Goal: Task Accomplishment & Management: Complete application form

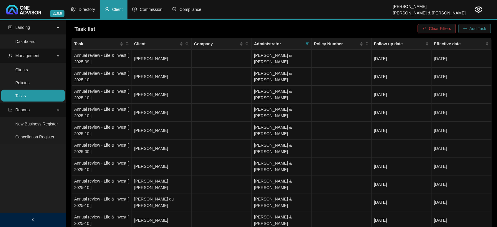
click at [483, 28] on span "Add Task" at bounding box center [478, 28] width 17 height 6
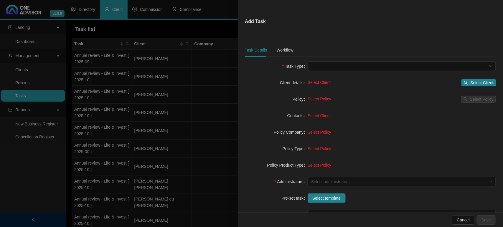
click at [223, 89] on div at bounding box center [251, 113] width 503 height 227
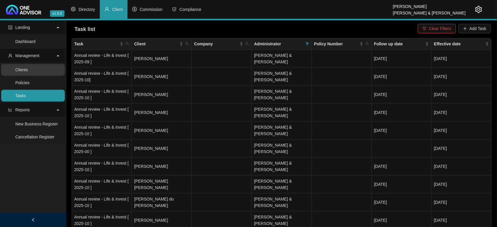
click at [27, 70] on link "Clients" at bounding box center [21, 69] width 13 height 5
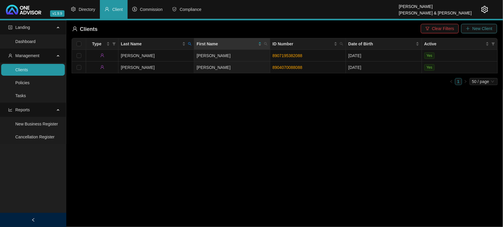
click at [477, 31] on span "New Client" at bounding box center [482, 28] width 20 height 6
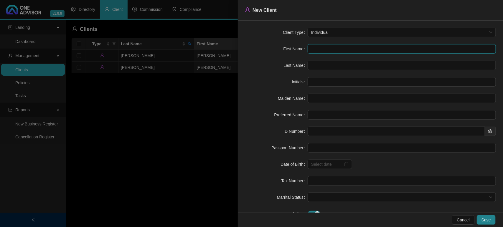
click at [317, 46] on input "text" at bounding box center [402, 48] width 188 height 9
type input "P"
type input "Ph"
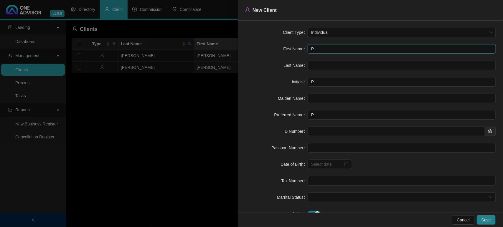
type input "Ph"
type input "Phi"
type input "Phil"
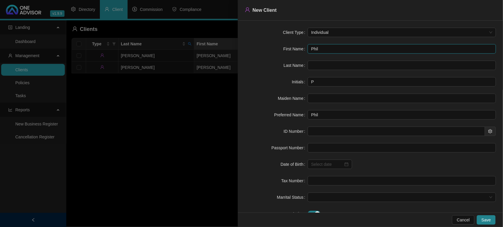
type input "Phila"
type input "Philan"
type input "[PERSON_NAME]"
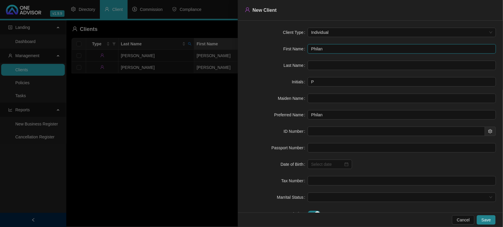
type input "[PERSON_NAME]"
type input "Kruger"
type input "751014"
type input "[DATE]"
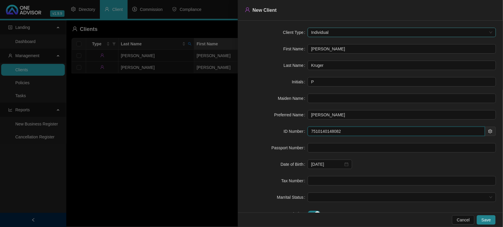
click at [374, 33] on span "Individual" at bounding box center [401, 32] width 181 height 9
type input "7510140148082"
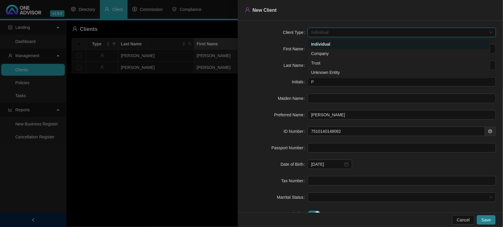
click at [374, 33] on span "Individual" at bounding box center [401, 32] width 181 height 9
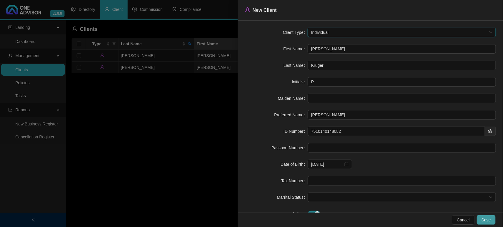
click at [485, 217] on span "Save" at bounding box center [485, 220] width 9 height 6
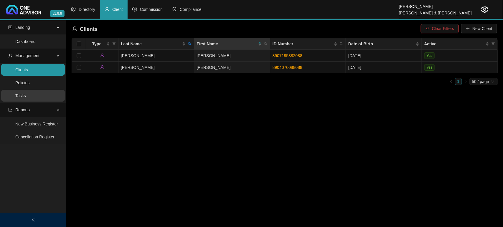
click at [26, 93] on link "Tasks" at bounding box center [20, 95] width 11 height 5
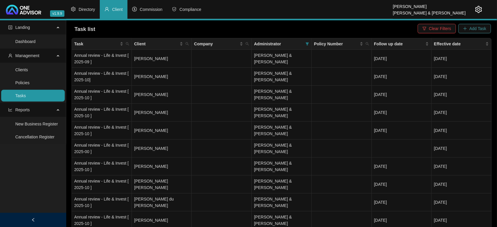
click at [481, 29] on span "Add Task" at bounding box center [478, 28] width 17 height 6
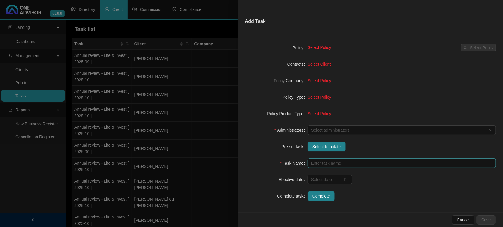
scroll to position [54, 0]
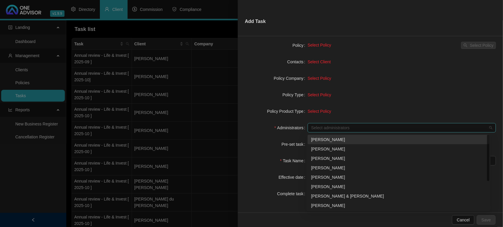
click at [323, 127] on div at bounding box center [399, 128] width 180 height 4
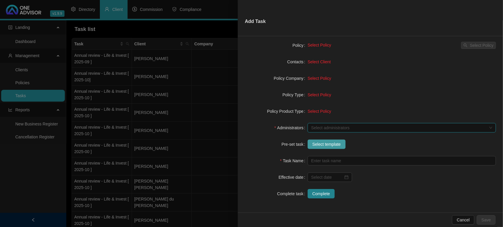
click at [321, 148] on button "Select template" at bounding box center [327, 144] width 38 height 9
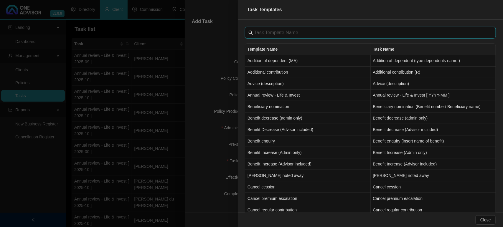
click at [263, 32] on input "text" at bounding box center [370, 32] width 233 height 7
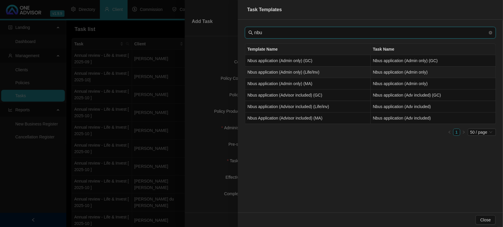
type input "nbu"
click at [273, 74] on td "Nbus application (Admin only) (Life/Inv)" at bounding box center [308, 72] width 126 height 11
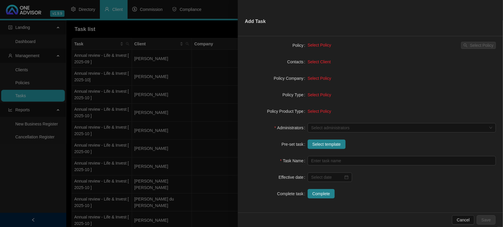
type input "Nbus application (Admin only)"
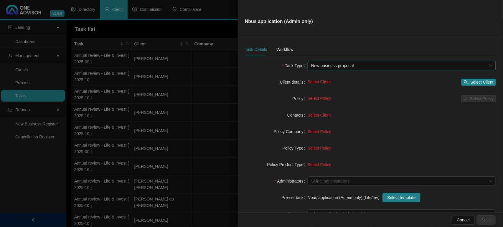
scroll to position [0, 0]
drag, startPoint x: 318, startPoint y: 175, endPoint x: 319, endPoint y: 179, distance: 3.3
click at [318, 176] on form "Task Type New business proposal Client details Select Client Select Client Poli…" at bounding box center [370, 157] width 251 height 191
click at [320, 180] on div at bounding box center [399, 182] width 180 height 4
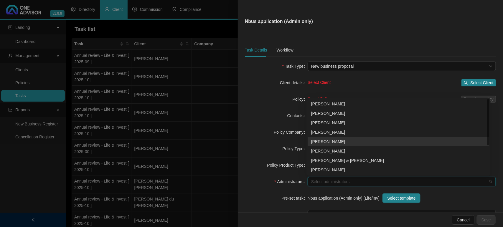
click at [325, 141] on div "[PERSON_NAME]" at bounding box center [398, 141] width 175 height 6
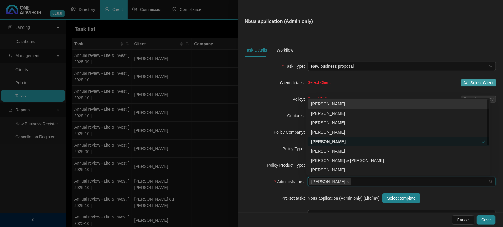
click at [476, 80] on span "Select Client" at bounding box center [481, 83] width 23 height 6
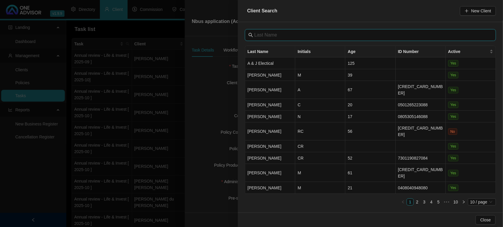
click at [294, 34] on input "text" at bounding box center [370, 35] width 233 height 7
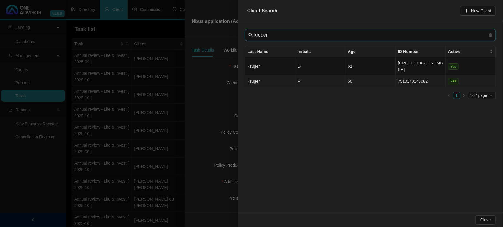
type input "kruger"
click at [314, 75] on td "P" at bounding box center [320, 81] width 50 height 12
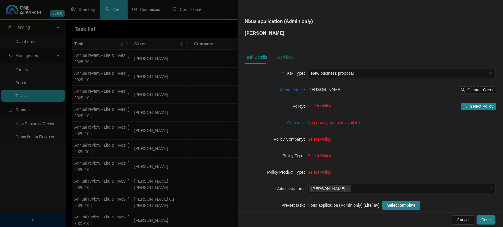
click at [285, 55] on div "Workflow" at bounding box center [284, 57] width 17 height 6
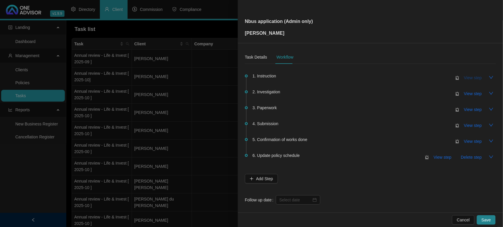
click at [466, 77] on span "View step" at bounding box center [473, 78] width 18 height 6
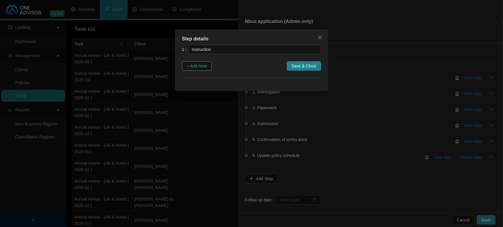
click at [191, 64] on span "+ Add Note" at bounding box center [197, 66] width 21 height 6
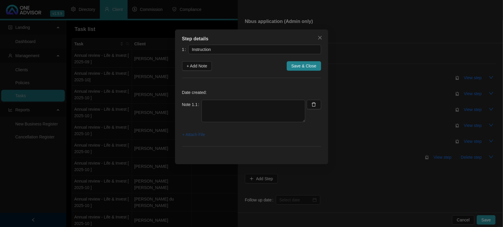
click at [199, 135] on span "+ Attach File" at bounding box center [193, 134] width 23 height 6
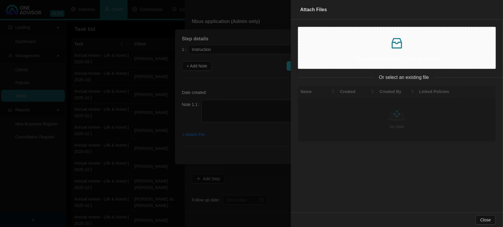
click at [388, 44] on p at bounding box center [396, 43] width 187 height 14
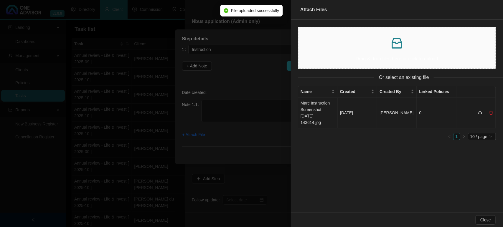
click at [314, 107] on td "Marc Instruction Screenshot [DATE] 143614.jpg" at bounding box center [317, 113] width 39 height 31
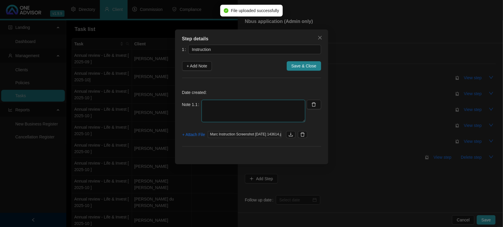
click at [241, 113] on textarea at bounding box center [254, 111] width 104 height 22
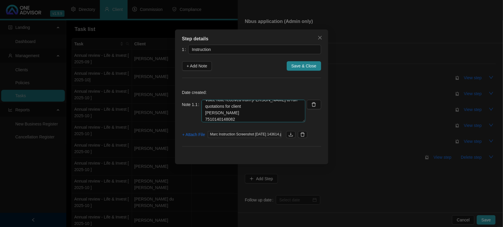
scroll to position [11, 0]
click at [220, 116] on textarea "Voice note received from [PERSON_NAME] to run quotations for client [PERSON_NAM…" at bounding box center [254, 111] width 104 height 22
click at [214, 118] on textarea "Voice note received from [PERSON_NAME] to run quotations for client [PERSON_NAM…" at bounding box center [254, 111] width 104 height 22
click at [242, 118] on textarea "Voice note received from [PERSON_NAME] to run quotations for client [PERSON_NAM…" at bounding box center [254, 111] width 104 height 22
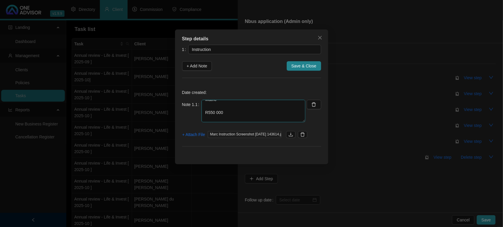
scroll to position [50, 0]
click at [226, 102] on textarea "Voice note received from [PERSON_NAME] to run quotations for client [PERSON_NAM…" at bounding box center [254, 111] width 104 height 22
click at [233, 118] on textarea "Voice note received from [PERSON_NAME] to run quotations for client [PERSON_NAM…" at bounding box center [254, 111] width 104 height 22
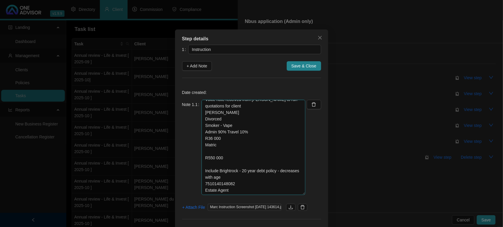
scroll to position [4, 0]
drag, startPoint x: 302, startPoint y: 121, endPoint x: 305, endPoint y: 194, distance: 73.1
click at [305, 194] on div "Note 1.1 Voice note received from [PERSON_NAME] to run quotations for client [P…" at bounding box center [251, 151] width 139 height 102
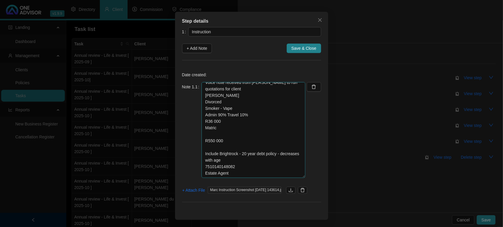
drag, startPoint x: 230, startPoint y: 175, endPoint x: 198, endPoint y: 169, distance: 33.1
click at [198, 169] on div "Note 1.1 Voice note received from [PERSON_NAME] to run quotations for client [P…" at bounding box center [243, 130] width 123 height 96
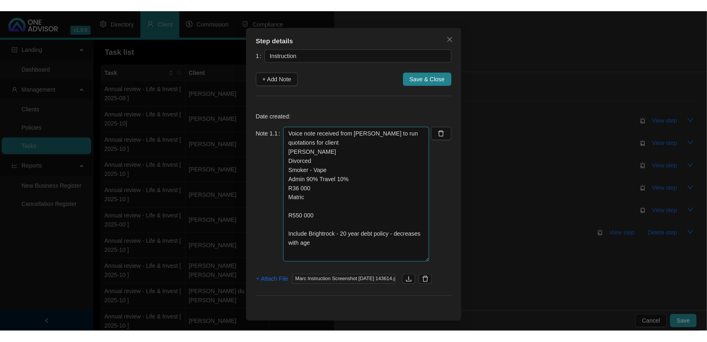
scroll to position [0, 0]
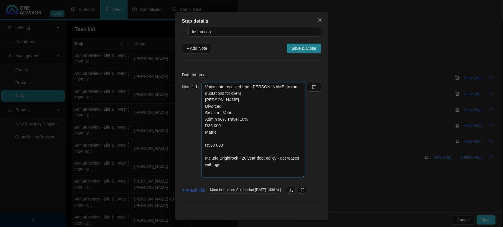
click at [236, 99] on textarea "Voice note received from [PERSON_NAME] to run quotations for client [PERSON_NAM…" at bounding box center [254, 130] width 104 height 96
paste textarea "7510140148082 Estate Agent"
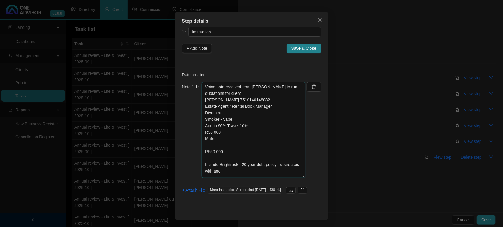
click at [234, 152] on textarea "Voice note received from [PERSON_NAME] to run quotations for client [PERSON_NAM…" at bounding box center [254, 130] width 104 height 96
click at [202, 165] on textarea "Voice note received from [PERSON_NAME] to run quotations for client [PERSON_NAM…" at bounding box center [254, 130] width 104 height 96
click at [244, 155] on textarea "Voice note received from [PERSON_NAME] to run quotations for client [PERSON_NAM…" at bounding box center [254, 130] width 104 height 96
type textarea "Voice note received from [PERSON_NAME] to run quotations for client [PERSON_NAM…"
click at [251, 99] on textarea "Voice note received from [PERSON_NAME] to run quotations for client [PERSON_NAM…" at bounding box center [254, 130] width 104 height 96
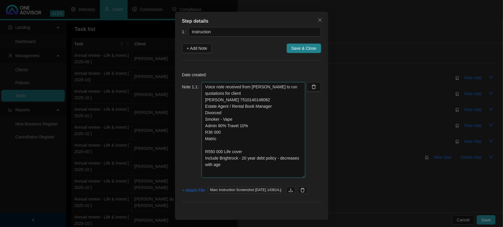
drag, startPoint x: 228, startPoint y: 99, endPoint x: 201, endPoint y: 99, distance: 27.7
click at [202, 99] on textarea "Voice note received from [PERSON_NAME] to run quotations for client [PERSON_NAM…" at bounding box center [254, 130] width 104 height 96
click at [251, 123] on textarea "Voice note received from [PERSON_NAME] to run quotations for client [PERSON_NAM…" at bounding box center [254, 130] width 104 height 96
drag, startPoint x: 260, startPoint y: 97, endPoint x: 232, endPoint y: 97, distance: 28.0
click at [232, 97] on textarea "Voice note received from [PERSON_NAME] to run quotations for client [PERSON_NAM…" at bounding box center [254, 130] width 104 height 96
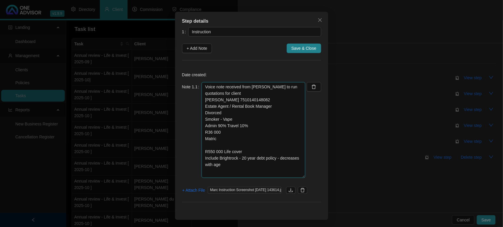
drag, startPoint x: 255, startPoint y: 99, endPoint x: 230, endPoint y: 100, distance: 25.3
click at [230, 100] on textarea "Voice note received from [PERSON_NAME] to run quotations for client [PERSON_NAM…" at bounding box center [254, 130] width 104 height 96
drag, startPoint x: 275, startPoint y: 108, endPoint x: 229, endPoint y: 108, distance: 46.8
click at [229, 108] on textarea "Voice note received from [PERSON_NAME] to run quotations for client [PERSON_NAM…" at bounding box center [254, 130] width 104 height 96
click at [298, 48] on span "Save & Close" at bounding box center [303, 48] width 25 height 6
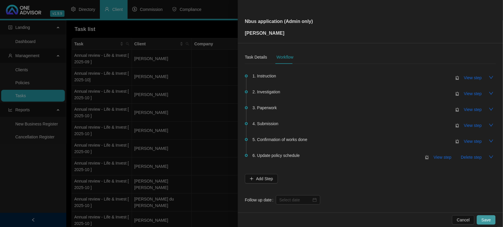
click at [485, 221] on span "Save" at bounding box center [485, 220] width 9 height 6
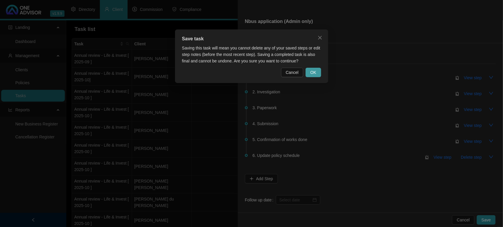
click at [317, 76] on button "OK" at bounding box center [313, 72] width 15 height 9
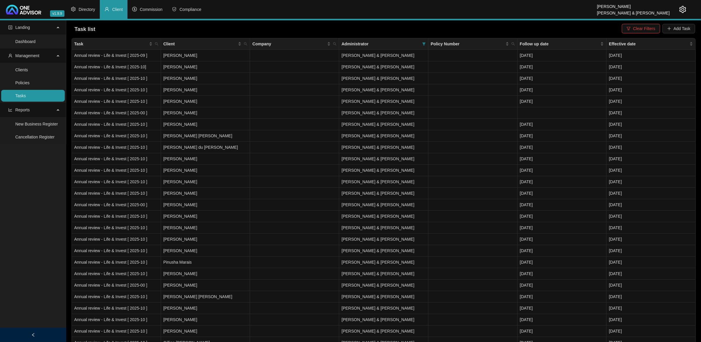
click at [26, 93] on link "Tasks" at bounding box center [20, 95] width 11 height 5
click at [425, 46] on span at bounding box center [424, 43] width 6 height 9
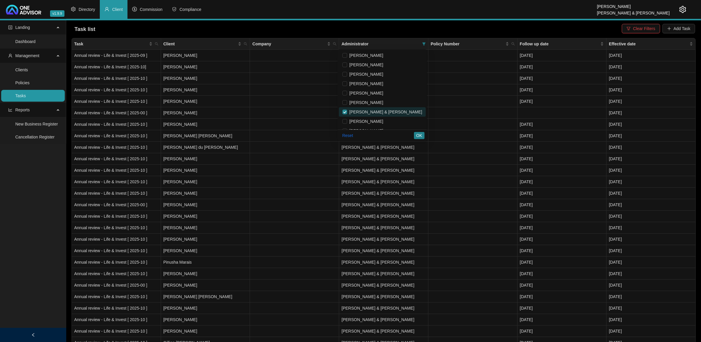
click at [390, 111] on span "[PERSON_NAME] & [PERSON_NAME]" at bounding box center [384, 112] width 75 height 5
checkbox input "false"
click at [384, 95] on span "[PERSON_NAME]" at bounding box center [365, 93] width 36 height 5
checkbox input "true"
click at [417, 134] on span "OK" at bounding box center [420, 135] width 6 height 6
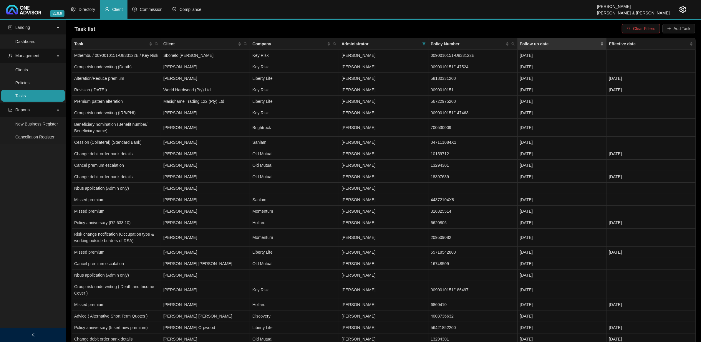
click at [497, 42] on div "Follow up date" at bounding box center [562, 44] width 84 height 6
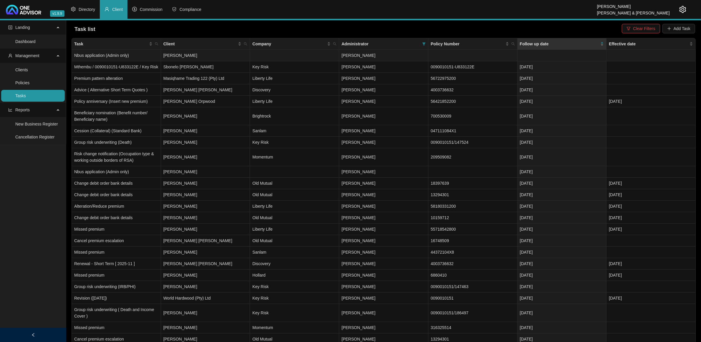
click at [497, 55] on td at bounding box center [562, 55] width 89 height 11
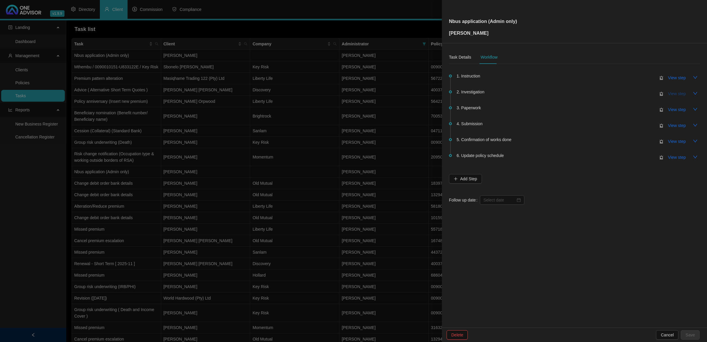
click at [497, 93] on span "View step" at bounding box center [677, 93] width 18 height 6
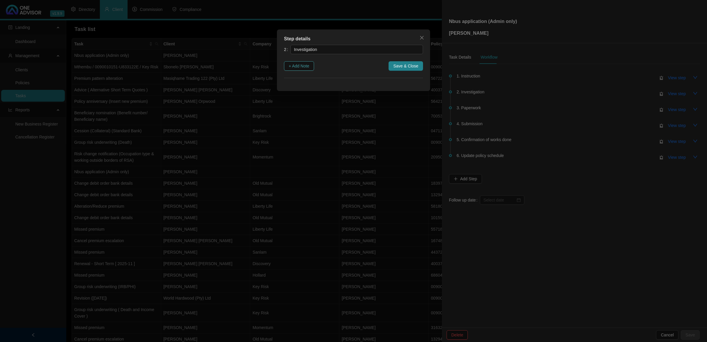
click at [303, 63] on span "+ Add Note" at bounding box center [299, 66] width 21 height 6
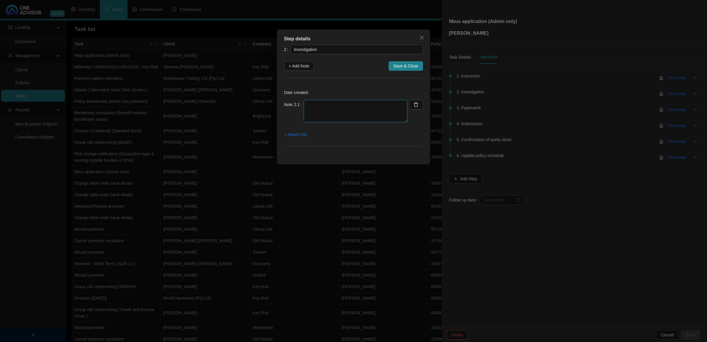
click at [308, 102] on textarea at bounding box center [356, 111] width 104 height 22
click at [315, 105] on textarea "Did quotes online (Brightrock / Sanlam / Momentum) Liberty wouldn't allow me to…" at bounding box center [356, 111] width 104 height 22
click at [374, 116] on textarea "Did Term quotes online (Brightrock / Sanlam / Momentum) Liberty wouldn't allow …" at bounding box center [356, 111] width 104 height 22
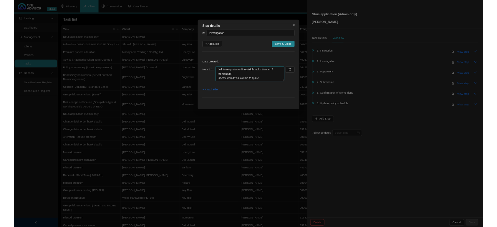
scroll to position [5, 0]
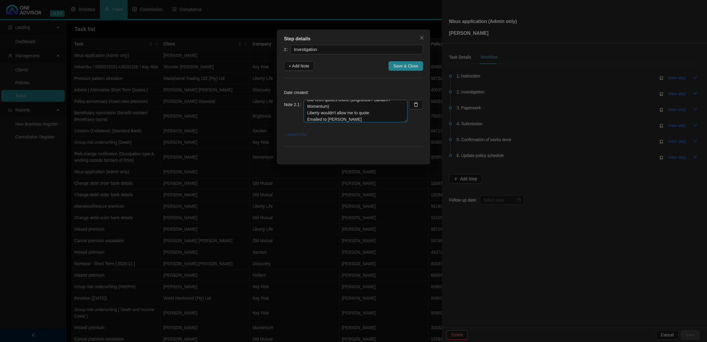
type textarea "Did Term quotes online (Brightrock / Sanlam / Momentum) Liberty wouldn't allow …"
click at [298, 135] on span "+ Attach File" at bounding box center [295, 134] width 23 height 6
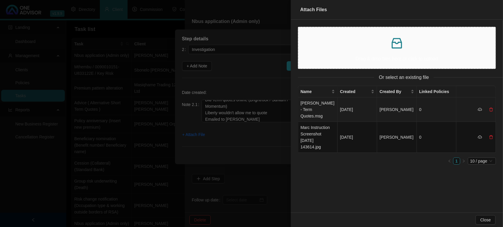
click at [325, 106] on td "[PERSON_NAME] - Term Quotes.msg" at bounding box center [317, 110] width 39 height 24
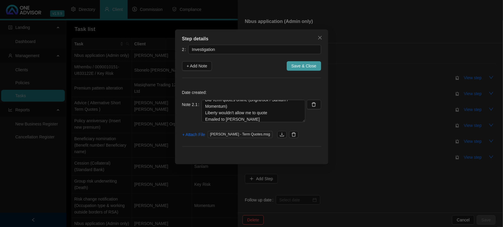
click at [298, 63] on span "Save & Close" at bounding box center [303, 66] width 25 height 6
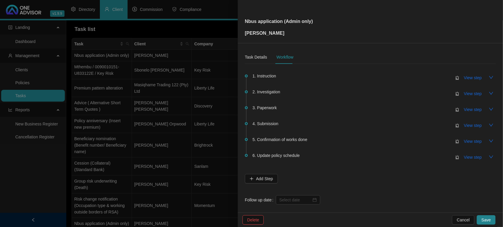
click at [300, 193] on div "1. Instruction View step 2. Investigation View step 3. Paperwork View step 4. S…" at bounding box center [370, 137] width 251 height 136
click at [300, 200] on input at bounding box center [295, 200] width 32 height 6
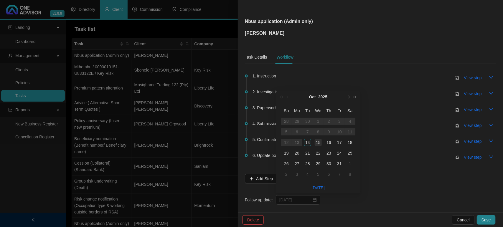
click at [322, 143] on td "15" at bounding box center [318, 142] width 11 height 11
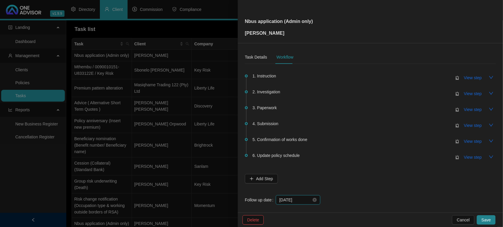
click at [305, 197] on input "[DATE]" at bounding box center [295, 200] width 32 height 6
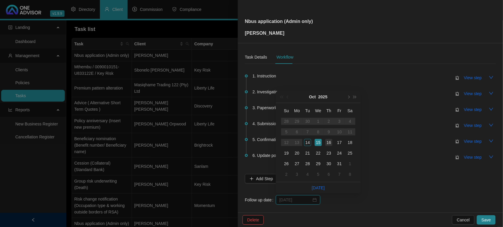
type input "[DATE]"
click at [329, 141] on div "16" at bounding box center [328, 142] width 7 height 7
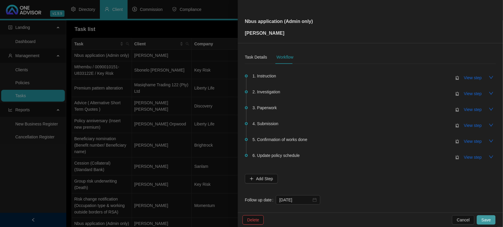
click at [488, 217] on span "Save" at bounding box center [485, 220] width 9 height 6
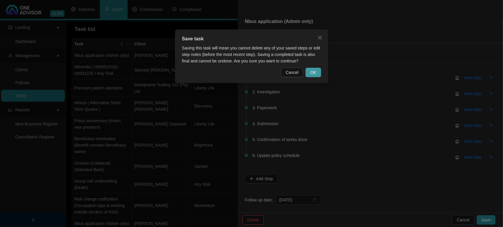
click at [310, 72] on button "OK" at bounding box center [313, 72] width 15 height 9
